Goal: Information Seeking & Learning: Learn about a topic

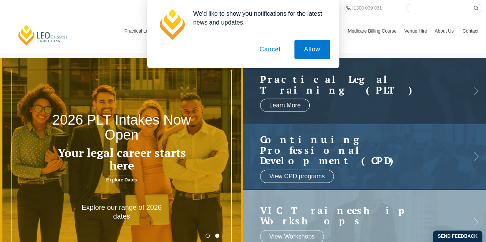
click at [273, 50] on button "Cancel" at bounding box center [270, 49] width 40 height 19
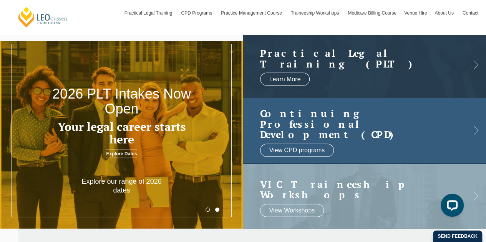
scroll to position [38, 0]
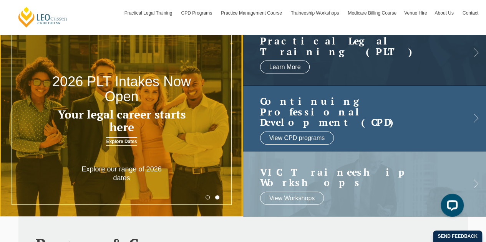
click at [386, 123] on link at bounding box center [364, 119] width 243 height 66
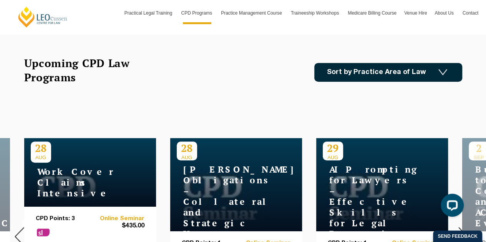
scroll to position [307, 0]
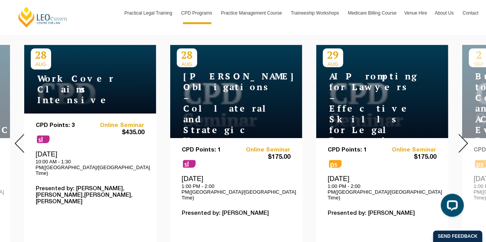
click at [467, 134] on img at bounding box center [463, 143] width 10 height 19
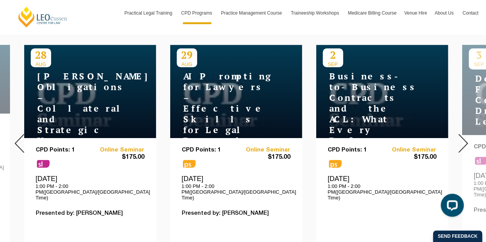
click at [465, 134] on img at bounding box center [463, 143] width 10 height 19
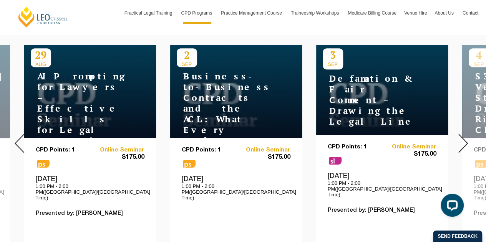
click at [465, 134] on img at bounding box center [463, 143] width 10 height 19
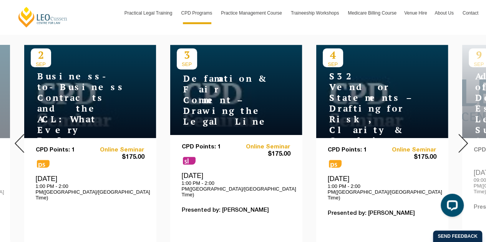
click at [465, 134] on img at bounding box center [463, 143] width 10 height 19
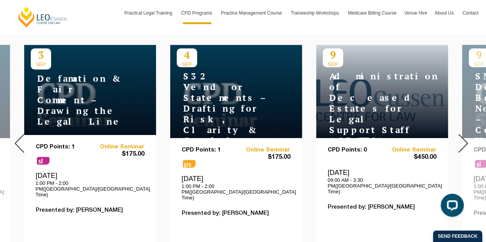
click at [465, 134] on img at bounding box center [463, 143] width 10 height 19
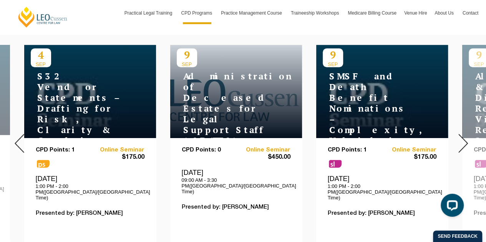
click at [462, 135] on img at bounding box center [463, 143] width 10 height 19
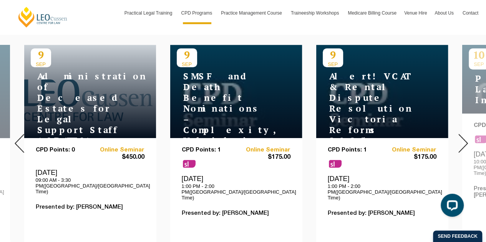
click at [462, 135] on img at bounding box center [463, 143] width 10 height 19
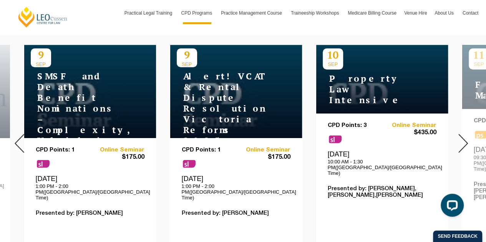
click at [462, 135] on img at bounding box center [463, 143] width 10 height 19
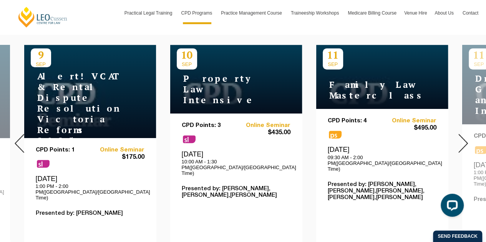
click at [462, 135] on img at bounding box center [463, 143] width 10 height 19
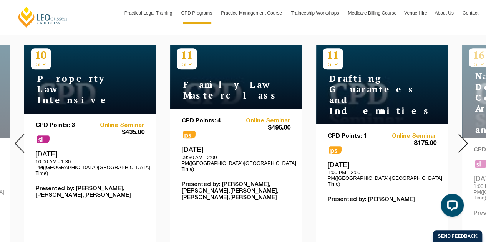
click at [462, 135] on img at bounding box center [463, 143] width 10 height 19
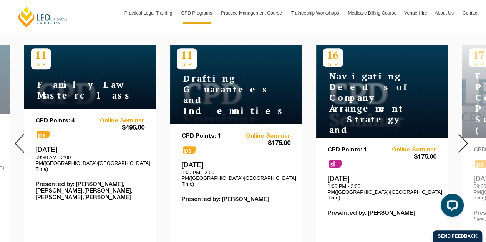
click at [462, 135] on img at bounding box center [463, 143] width 10 height 19
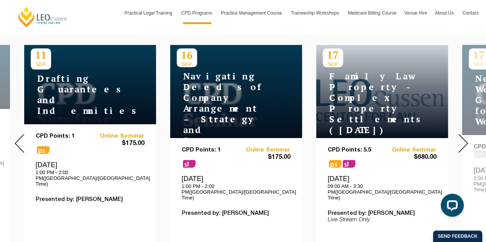
click at [462, 135] on img at bounding box center [463, 143] width 10 height 19
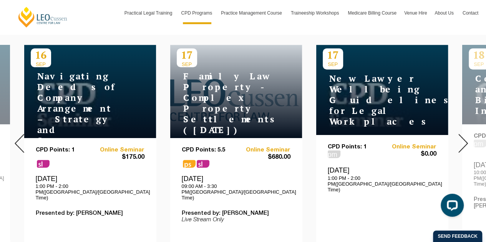
click at [462, 135] on img at bounding box center [463, 143] width 10 height 19
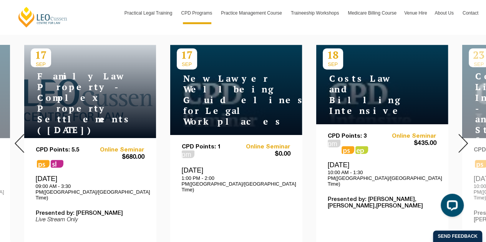
click at [462, 135] on img at bounding box center [463, 143] width 10 height 19
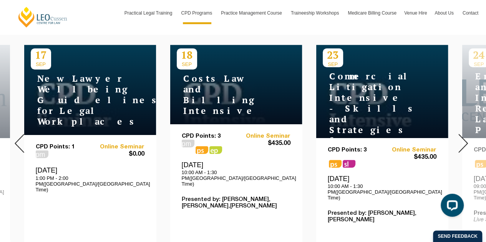
click at [462, 135] on img at bounding box center [463, 143] width 10 height 19
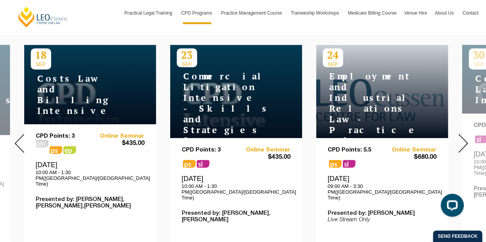
click at [462, 135] on img at bounding box center [463, 143] width 10 height 19
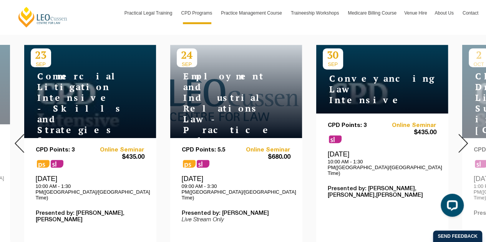
click at [462, 135] on img at bounding box center [463, 143] width 10 height 19
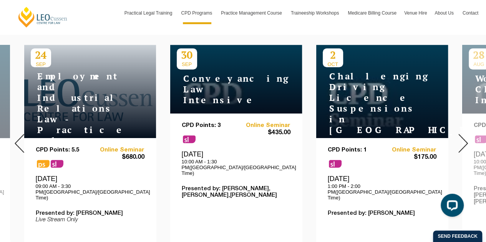
click at [462, 135] on img at bounding box center [463, 143] width 10 height 19
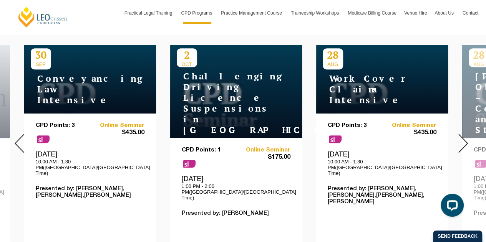
click at [462, 135] on img at bounding box center [463, 143] width 10 height 19
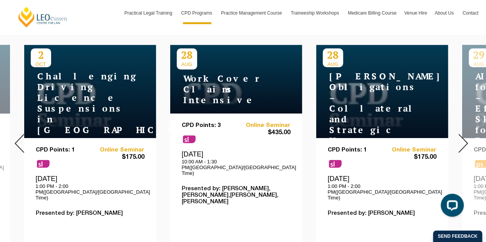
click at [462, 135] on img at bounding box center [463, 143] width 10 height 19
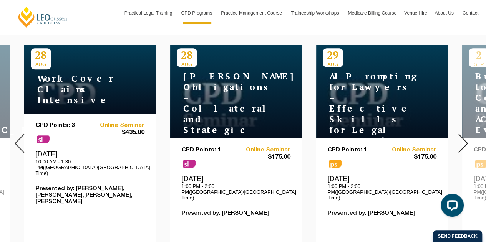
click at [462, 135] on img at bounding box center [463, 143] width 10 height 19
